Goal: Task Accomplishment & Management: Use online tool/utility

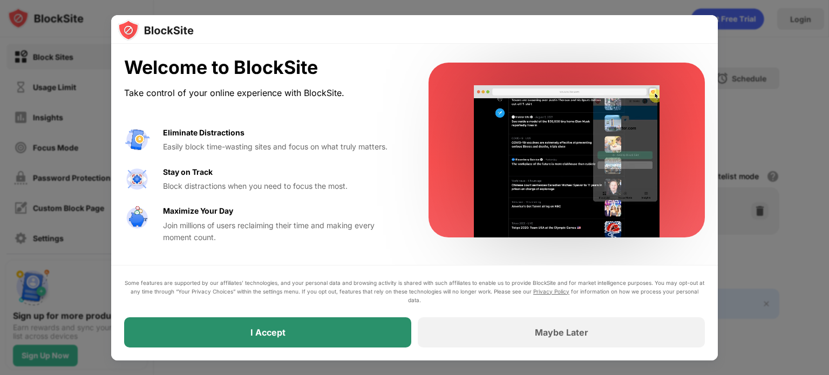
click at [257, 335] on div "I Accept" at bounding box center [267, 332] width 35 height 11
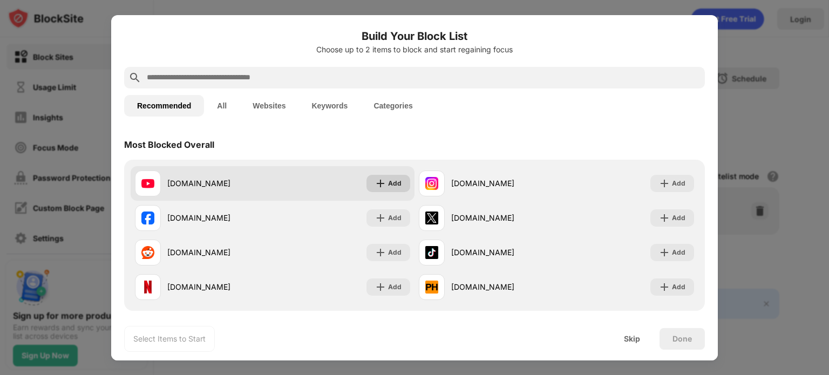
click at [378, 181] on img at bounding box center [380, 183] width 11 height 11
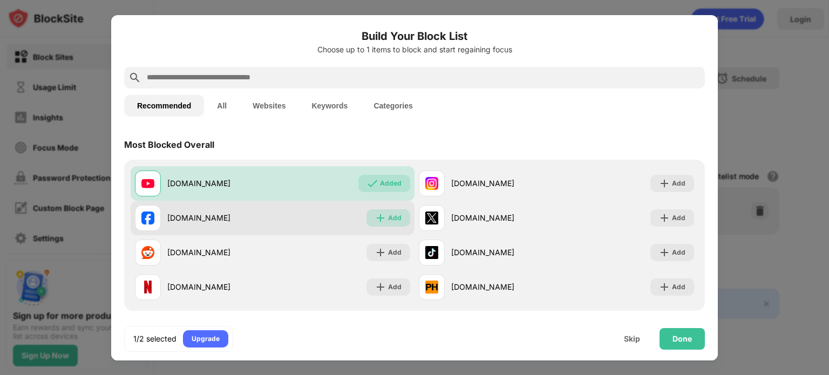
drag, startPoint x: 382, startPoint y: 220, endPoint x: 386, endPoint y: 226, distance: 7.7
click at [382, 221] on img at bounding box center [380, 218] width 11 height 11
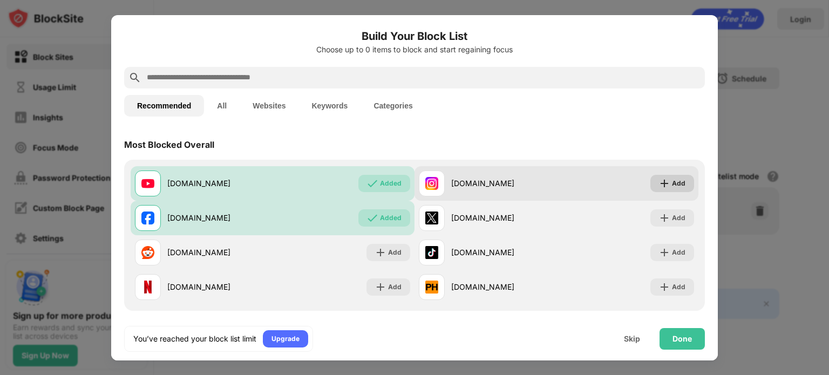
click at [673, 187] on div "Add" at bounding box center [678, 183] width 13 height 11
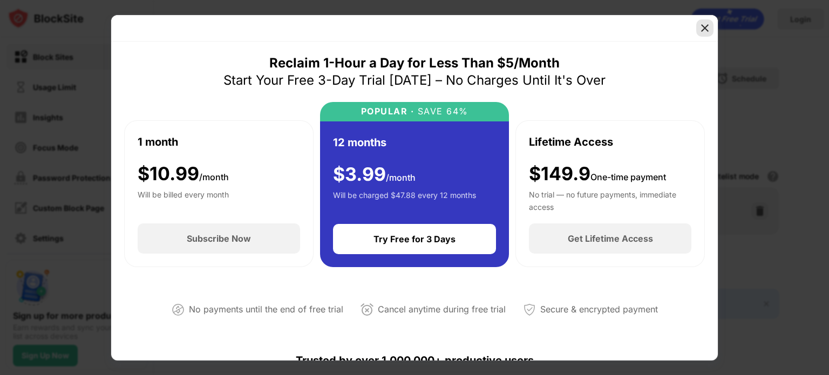
click at [706, 28] on img at bounding box center [704, 28] width 11 height 11
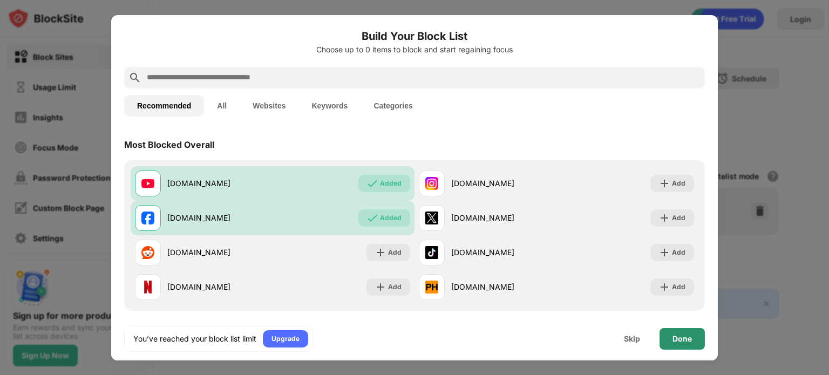
click at [684, 338] on div "Done" at bounding box center [681, 339] width 19 height 9
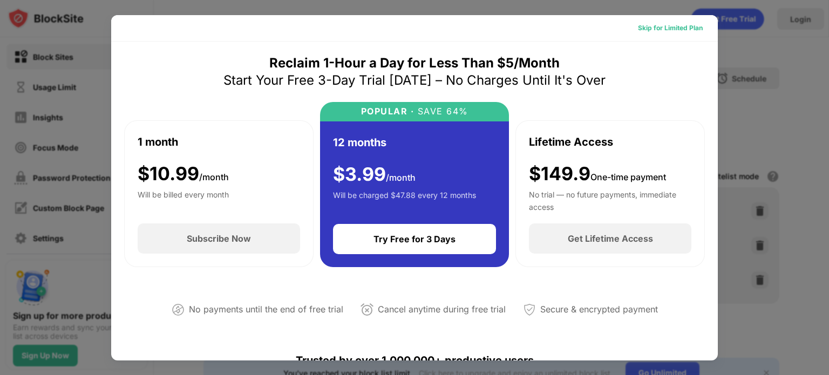
click at [666, 28] on div "Skip for Limited Plan" at bounding box center [670, 28] width 65 height 11
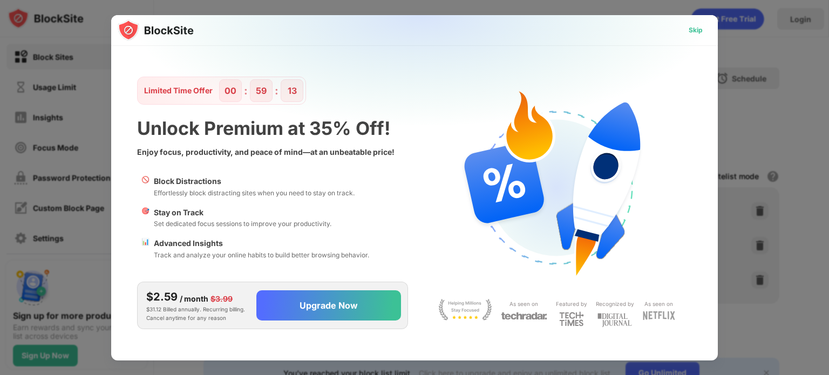
click at [699, 30] on div "Skip" at bounding box center [696, 30] width 14 height 11
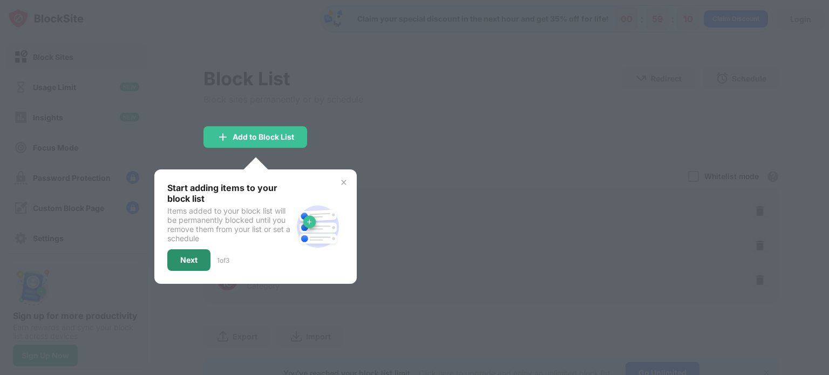
click at [194, 258] on div "Next" at bounding box center [188, 260] width 17 height 9
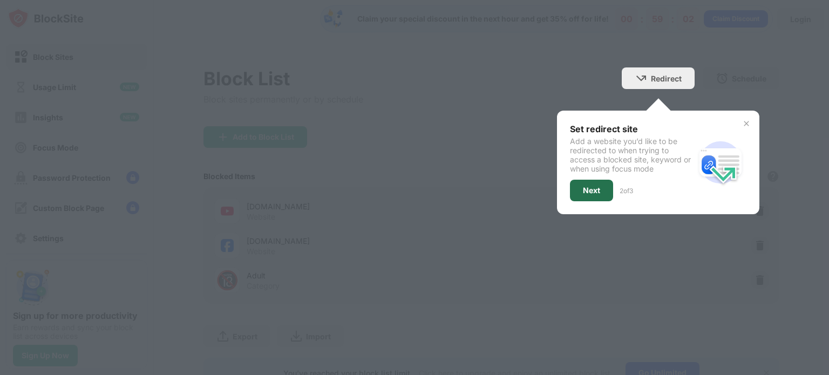
click at [588, 190] on div "Next" at bounding box center [591, 190] width 17 height 9
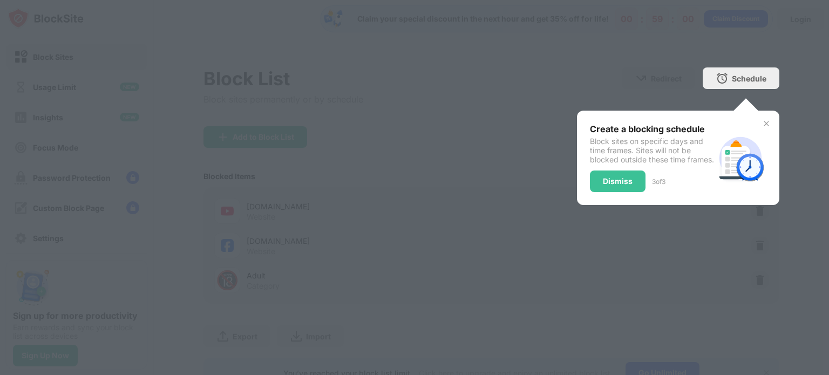
click at [603, 186] on div "Dismiss" at bounding box center [618, 181] width 30 height 9
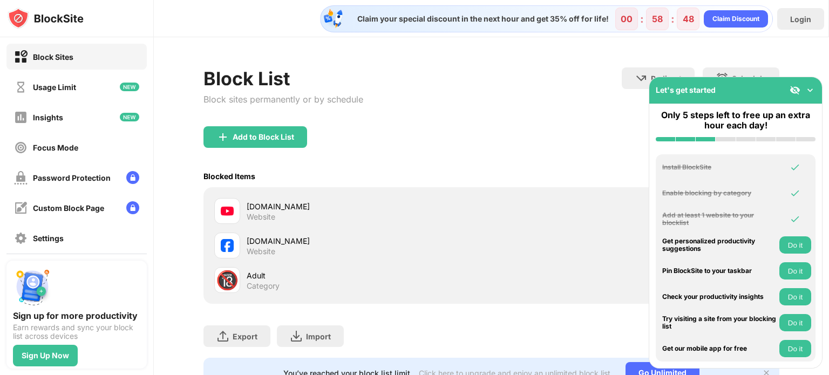
click at [337, 159] on div "Add to Block List" at bounding box center [491, 145] width 576 height 39
click at [808, 90] on img at bounding box center [810, 90] width 11 height 11
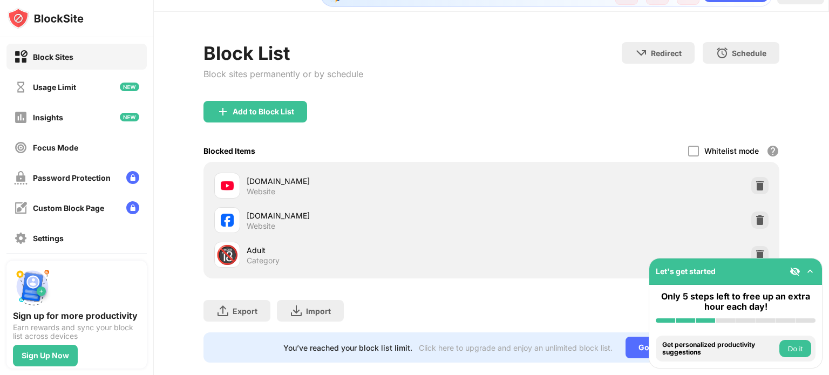
scroll to position [50, 0]
